Goal: Check status

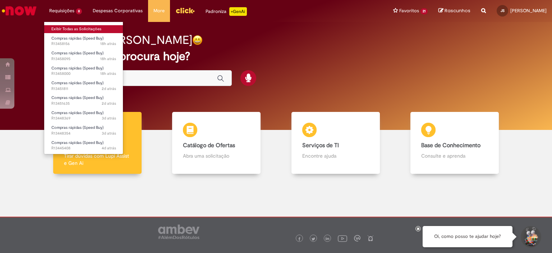
click at [69, 26] on link "Exibir Todas as Solicitações" at bounding box center [83, 29] width 79 height 8
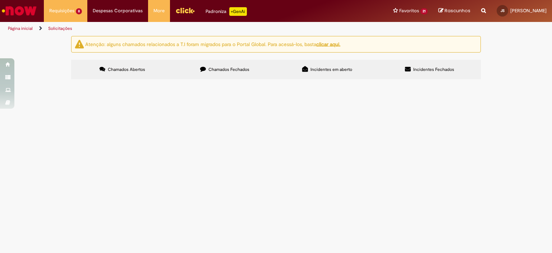
click at [0, 0] on span "Compra de disco flap e escova rotativa para limpeza de tubo de esguicho LGF." at bounding box center [0, 0] width 0 height 0
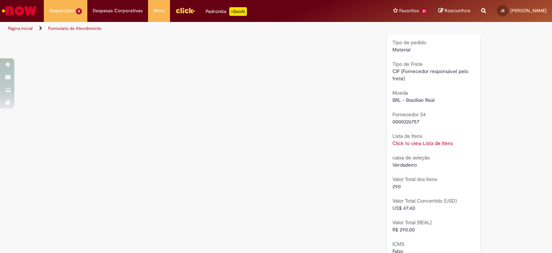
scroll to position [760, 0]
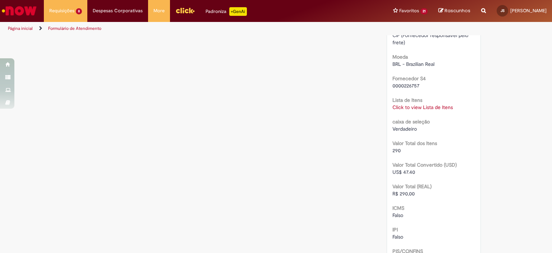
click at [401, 110] on link "Click to view Lista de Itens" at bounding box center [422, 107] width 60 height 6
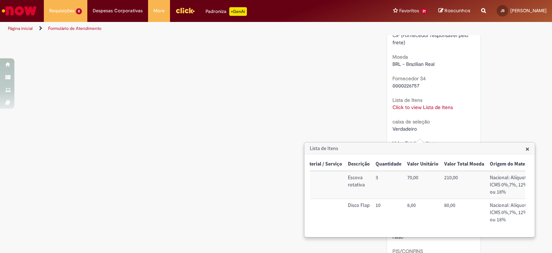
scroll to position [0, 0]
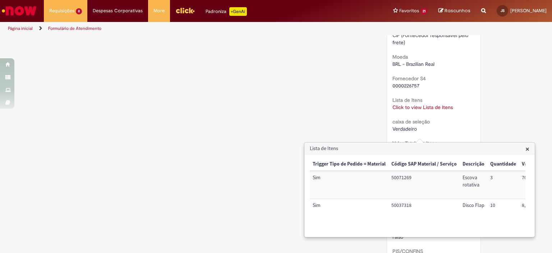
click at [529, 148] on span "×" at bounding box center [527, 149] width 4 height 10
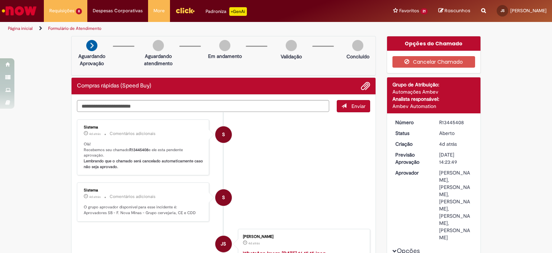
click at [265, 161] on li "S Sistema 4d atrás 4 dias atrás Comentários adicionais Olá! Recebemos seu chama…" at bounding box center [223, 147] width 293 height 56
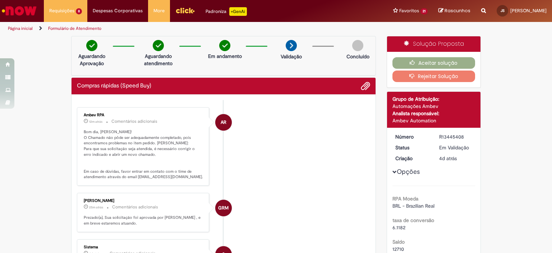
drag, startPoint x: 143, startPoint y: 142, endPoint x: 121, endPoint y: 154, distance: 25.4
click at [121, 154] on p "Bom dia, [PERSON_NAME]! O Chamado não pôde ser adequadamente completado, pois e…" at bounding box center [144, 154] width 120 height 51
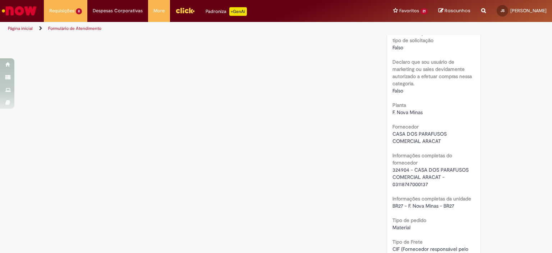
scroll to position [611, 0]
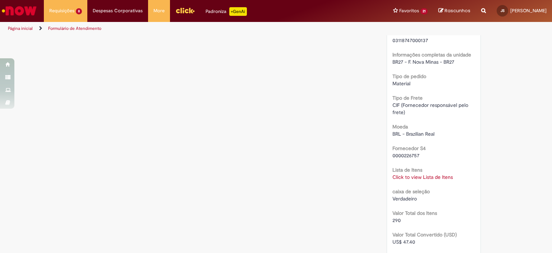
click at [419, 177] on link "Click to view Lista de Itens" at bounding box center [422, 177] width 60 height 6
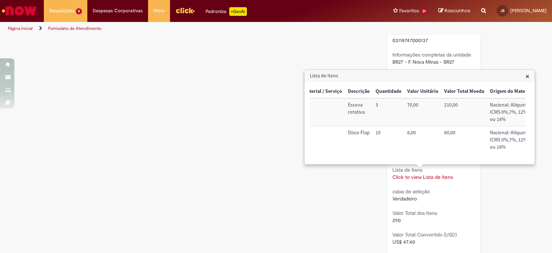
scroll to position [0, 0]
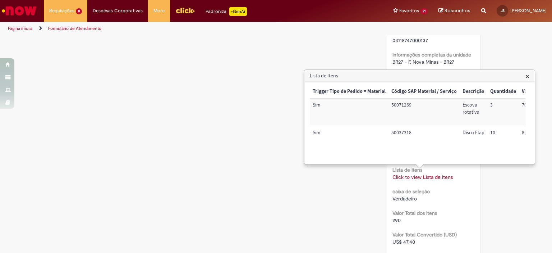
click at [228, 119] on div "Verificar Código de Barras Aguardando Aprovação Aguardando atendimento Em andam…" at bounding box center [276, 11] width 421 height 1172
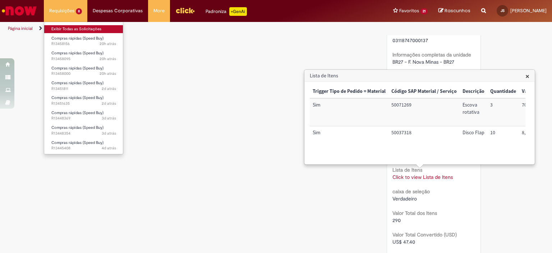
click at [58, 27] on link "Exibir Todas as Solicitações" at bounding box center [83, 29] width 79 height 8
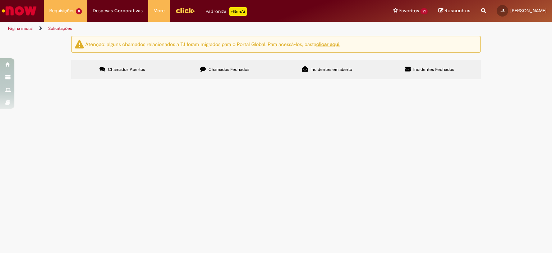
click at [0, 0] on span "R13448369" at bounding box center [0, 0] width 0 height 0
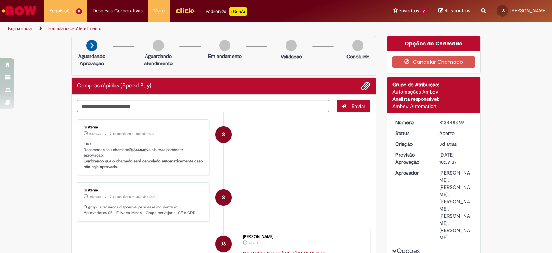
click at [455, 120] on div "R13448369" at bounding box center [455, 122] width 33 height 7
copy div "R13448369"
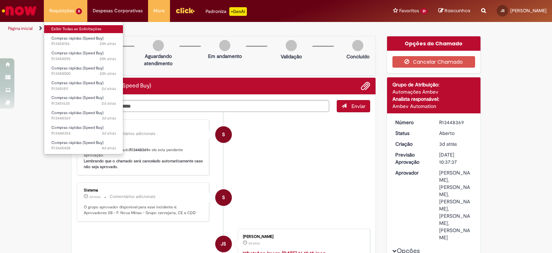
click at [72, 31] on link "Exibir Todas as Solicitações" at bounding box center [83, 29] width 79 height 8
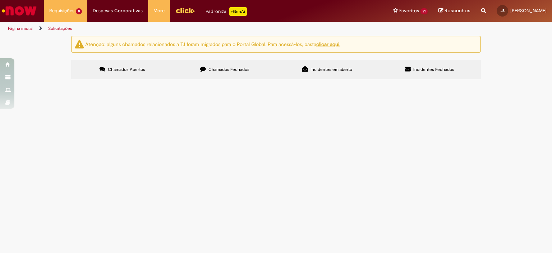
click at [0, 0] on span "R13458156" at bounding box center [0, 0] width 0 height 0
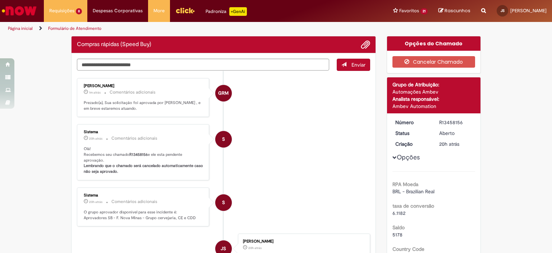
click at [128, 126] on div "Sistema 20h atrás 20 horas atrás Comentários adicionais Olá! Recebemos seu cham…" at bounding box center [143, 152] width 128 height 52
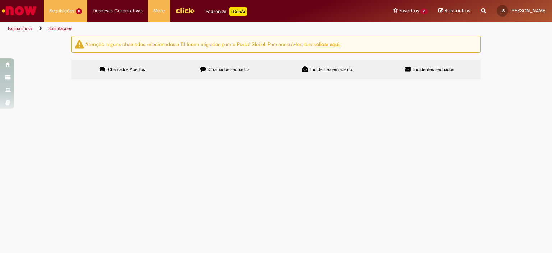
click at [0, 0] on span "Compras rápidas (Speed Buy)" at bounding box center [0, 0] width 0 height 0
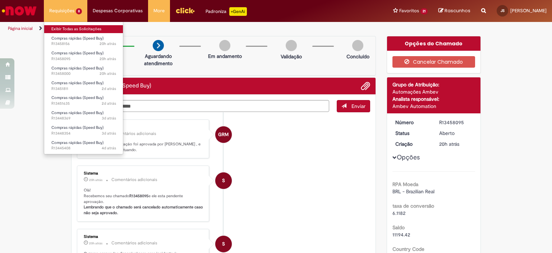
click at [73, 30] on link "Exibir Todas as Solicitações" at bounding box center [83, 29] width 79 height 8
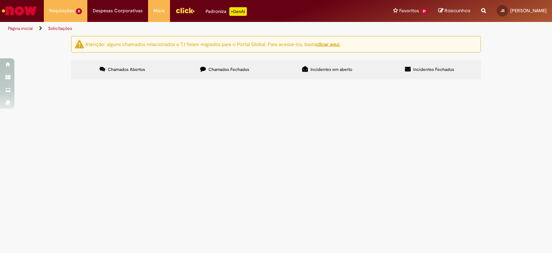
click at [0, 0] on span "Compra de disco flap e escova rotativa para limpeza de tubo de esguicho LGF." at bounding box center [0, 0] width 0 height 0
click at [0, 0] on span "R13445408" at bounding box center [0, 0] width 0 height 0
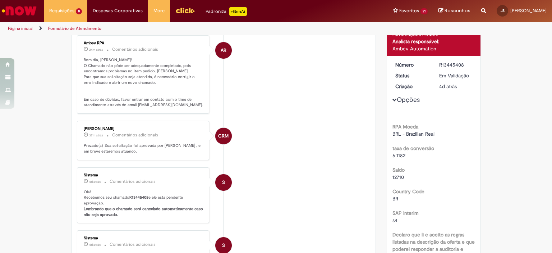
scroll to position [36, 0]
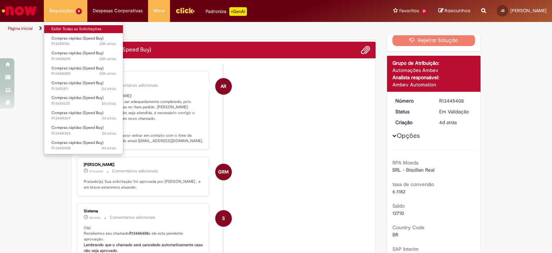
click at [66, 29] on link "Exibir Todas as Solicitações" at bounding box center [83, 29] width 79 height 8
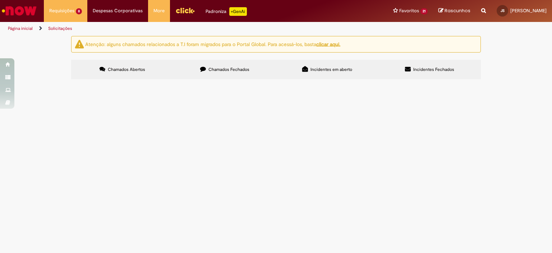
click at [0, 0] on span "Compras rápidas (Speed Buy)" at bounding box center [0, 0] width 0 height 0
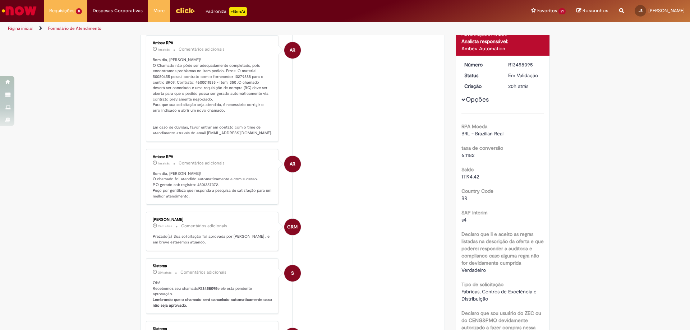
scroll to position [108, 0]
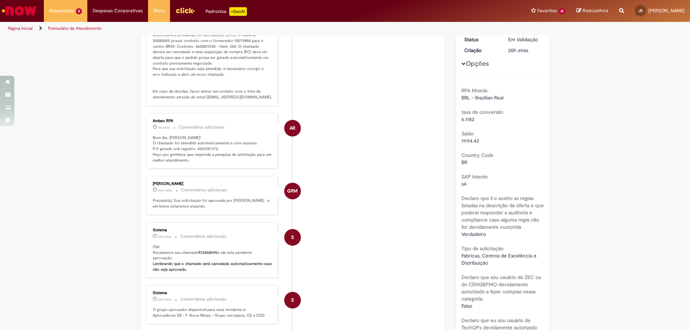
click at [205, 147] on p "Bom dia, [PERSON_NAME]! O chamado foi atendido automaticamente e com sucesso. P…" at bounding box center [213, 149] width 120 height 28
copy p "4501387372"
click at [206, 148] on p "Bom dia, [PERSON_NAME]! O chamado foi atendido automaticamente e com sucesso. P…" at bounding box center [213, 149] width 120 height 28
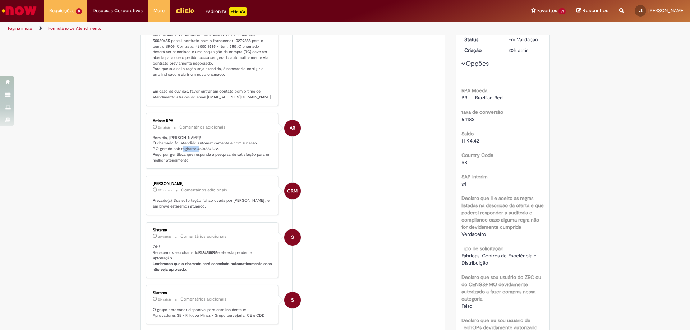
scroll to position [0, 0]
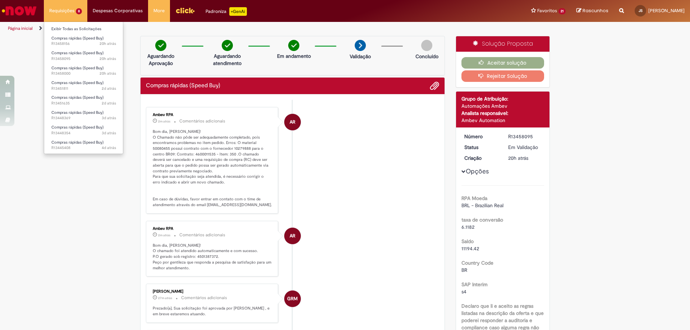
click at [69, 11] on li "Requisições 8 Exibir Todas as Solicitações Compras rápidas (Speed Buy) 20h atrá…" at bounding box center [65, 11] width 43 height 22
click at [72, 28] on link "Exibir Todas as Solicitações" at bounding box center [83, 29] width 79 height 8
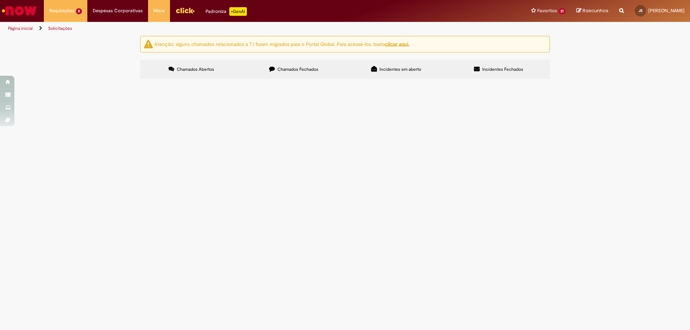
click at [0, 0] on span "Compra de mangote para realizar CIP acido no PZ. Ação para redução no consumo d…" at bounding box center [0, 0] width 0 height 0
